Goal: Unclear

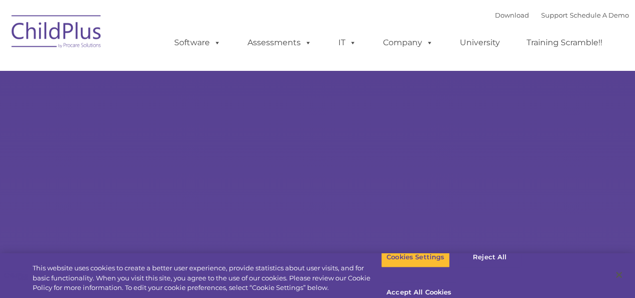
type input ""
select select "MEDIUM"
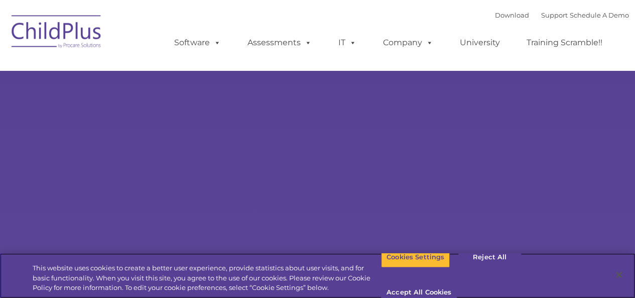
select select "MEDIUM"
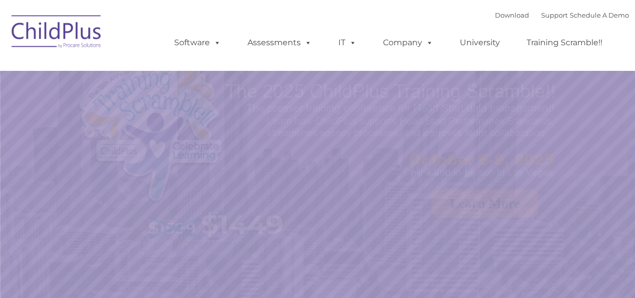
select select "MEDIUM"
